Goal: Task Accomplishment & Management: Manage account settings

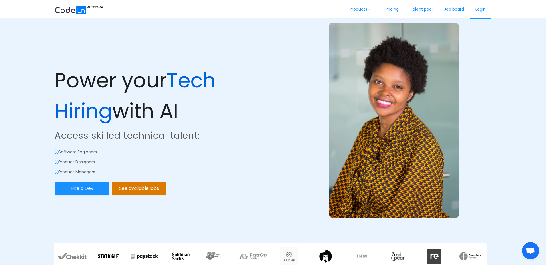
click at [477, 11] on link "Login" at bounding box center [481, 9] width 22 height 19
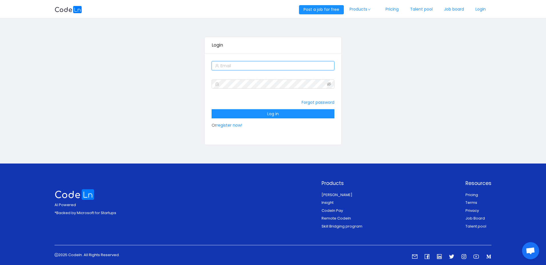
type input "[EMAIL_ADDRESS][DOMAIN_NAME]"
click at [292, 68] on input "[EMAIL_ADDRESS][DOMAIN_NAME]" at bounding box center [273, 65] width 122 height 9
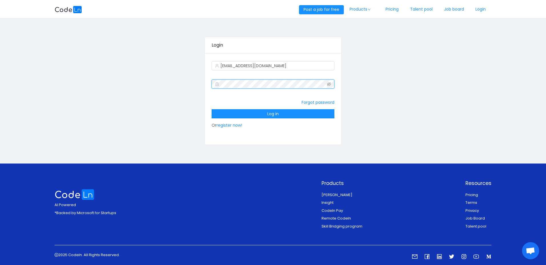
click at [183, 73] on div "Login [EMAIL_ADDRESS][DOMAIN_NAME] Forgot password Log in Or register now!" at bounding box center [273, 91] width 437 height 134
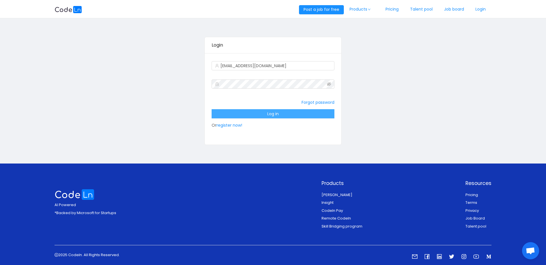
click at [250, 113] on button "Log in" at bounding box center [273, 113] width 122 height 9
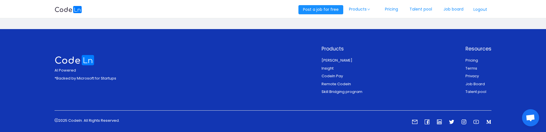
click at [475, 13] on button "Logout" at bounding box center [480, 9] width 22 height 9
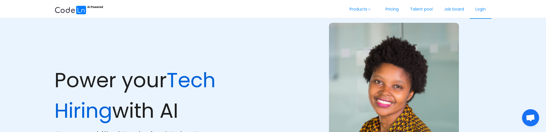
click at [480, 13] on link "Login" at bounding box center [481, 9] width 22 height 19
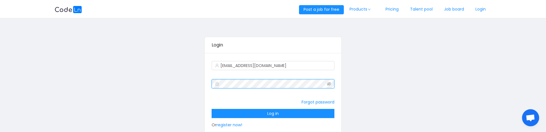
click at [196, 83] on div "Login [EMAIL_ADDRESS][DOMAIN_NAME] Forgot password Log in Or register now!" at bounding box center [273, 91] width 437 height 134
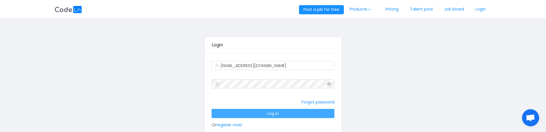
click at [275, 113] on button "Log in" at bounding box center [273, 113] width 122 height 9
